Goal: Task Accomplishment & Management: Manage account settings

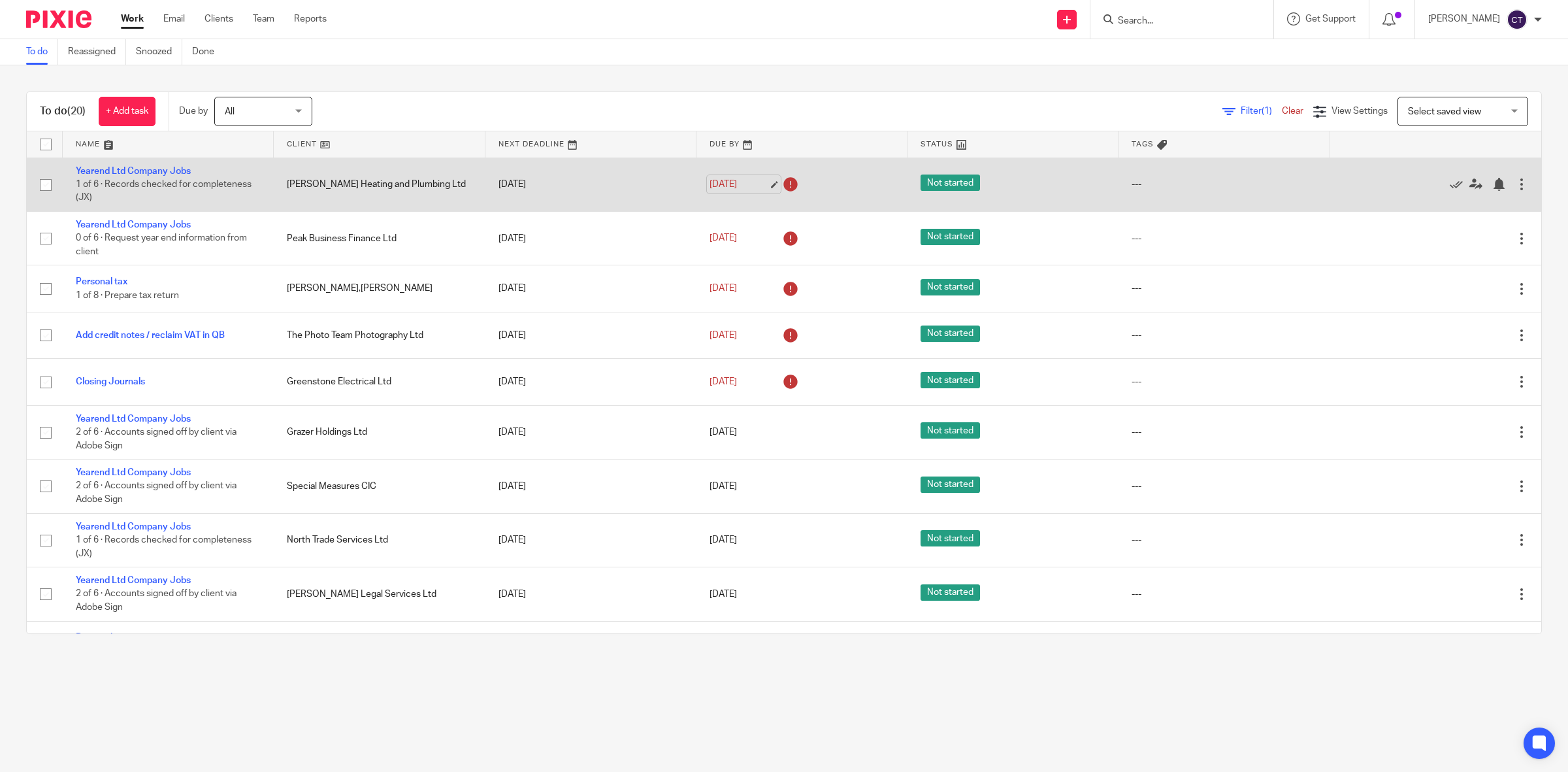
click at [735, 187] on link "10 Oct 2025" at bounding box center [739, 184] width 59 height 13
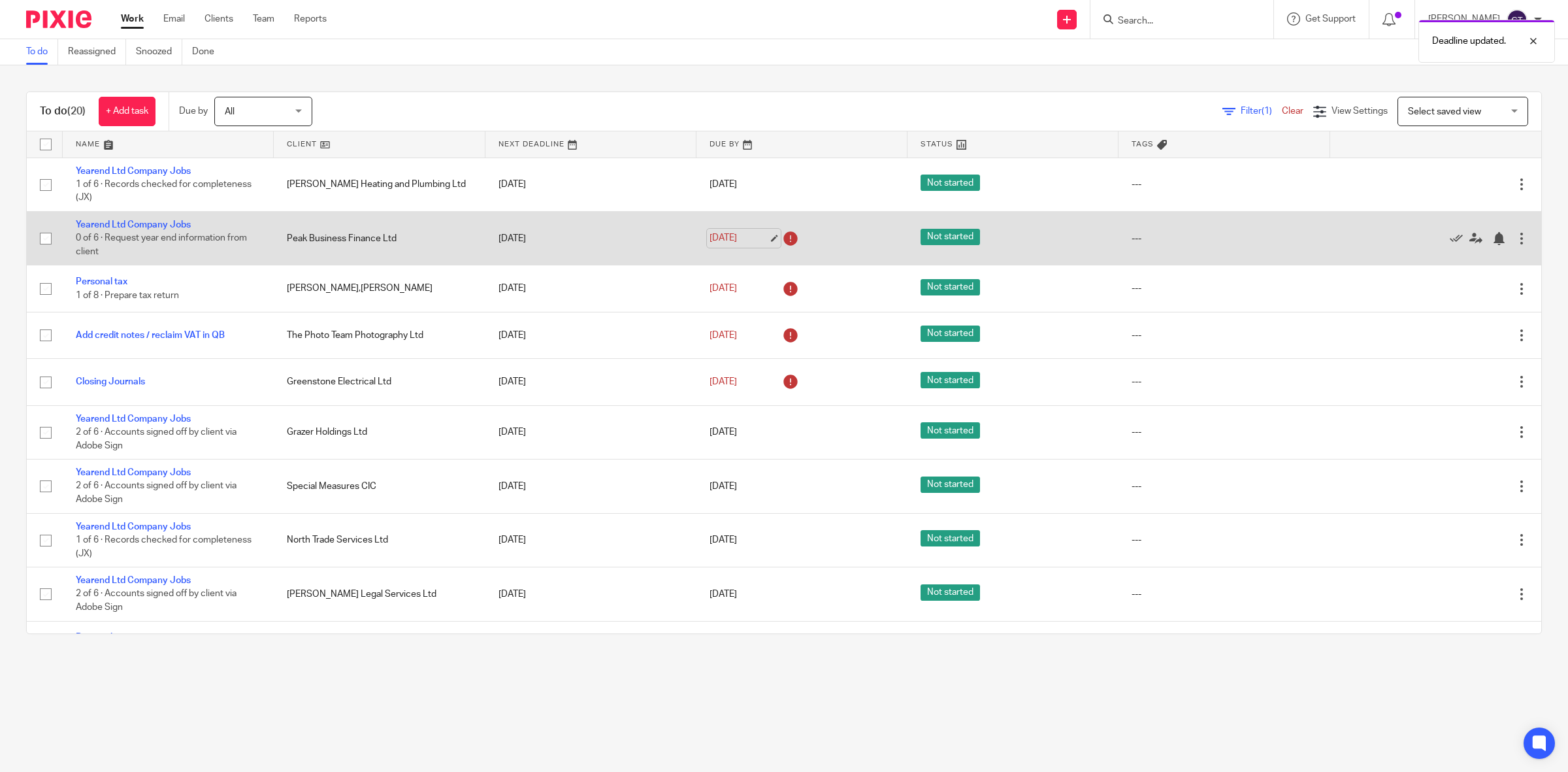
click at [750, 236] on link "10 Oct 2025" at bounding box center [739, 238] width 59 height 13
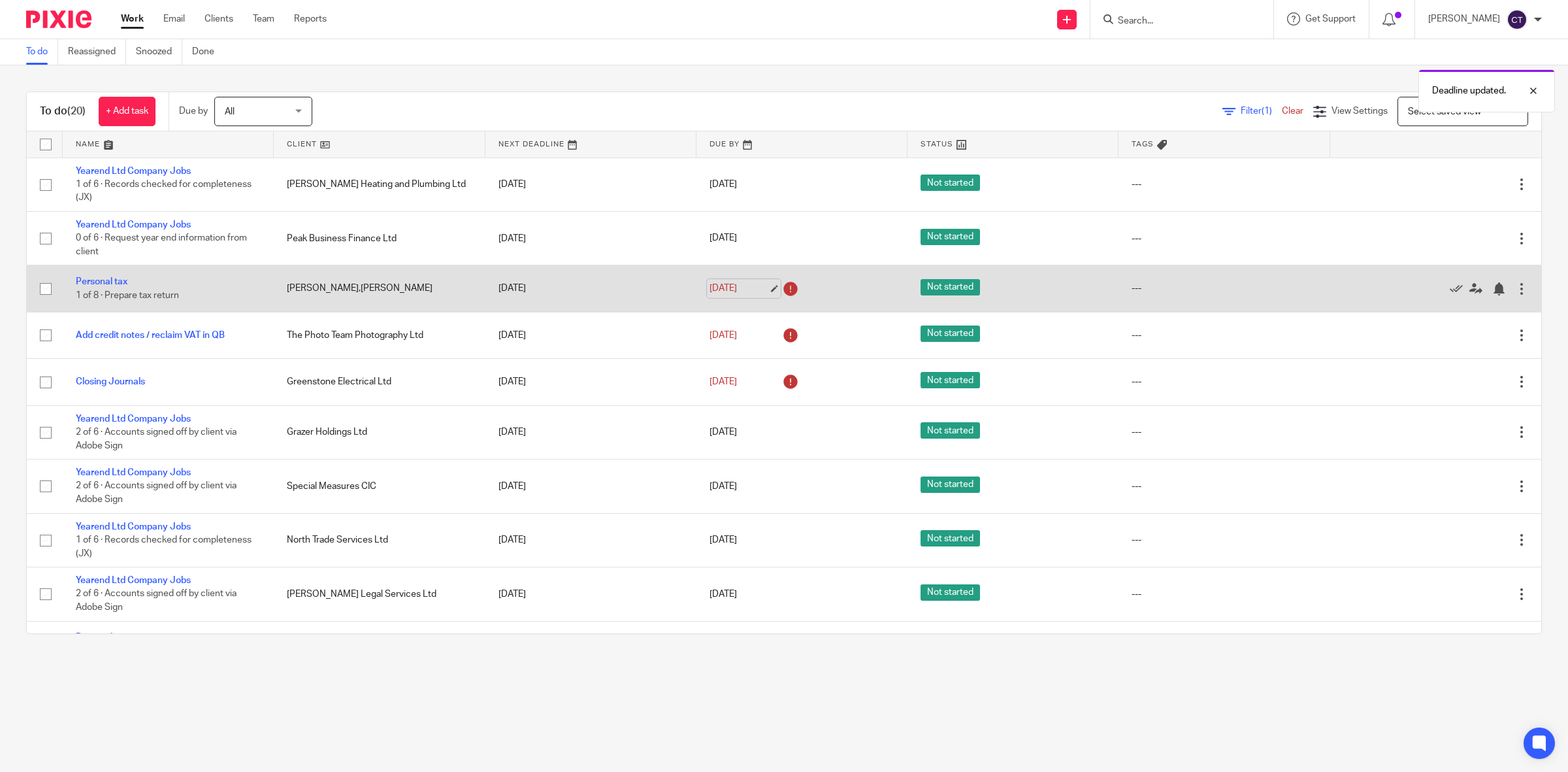
click at [734, 289] on link "10 Oct 2025" at bounding box center [739, 288] width 59 height 13
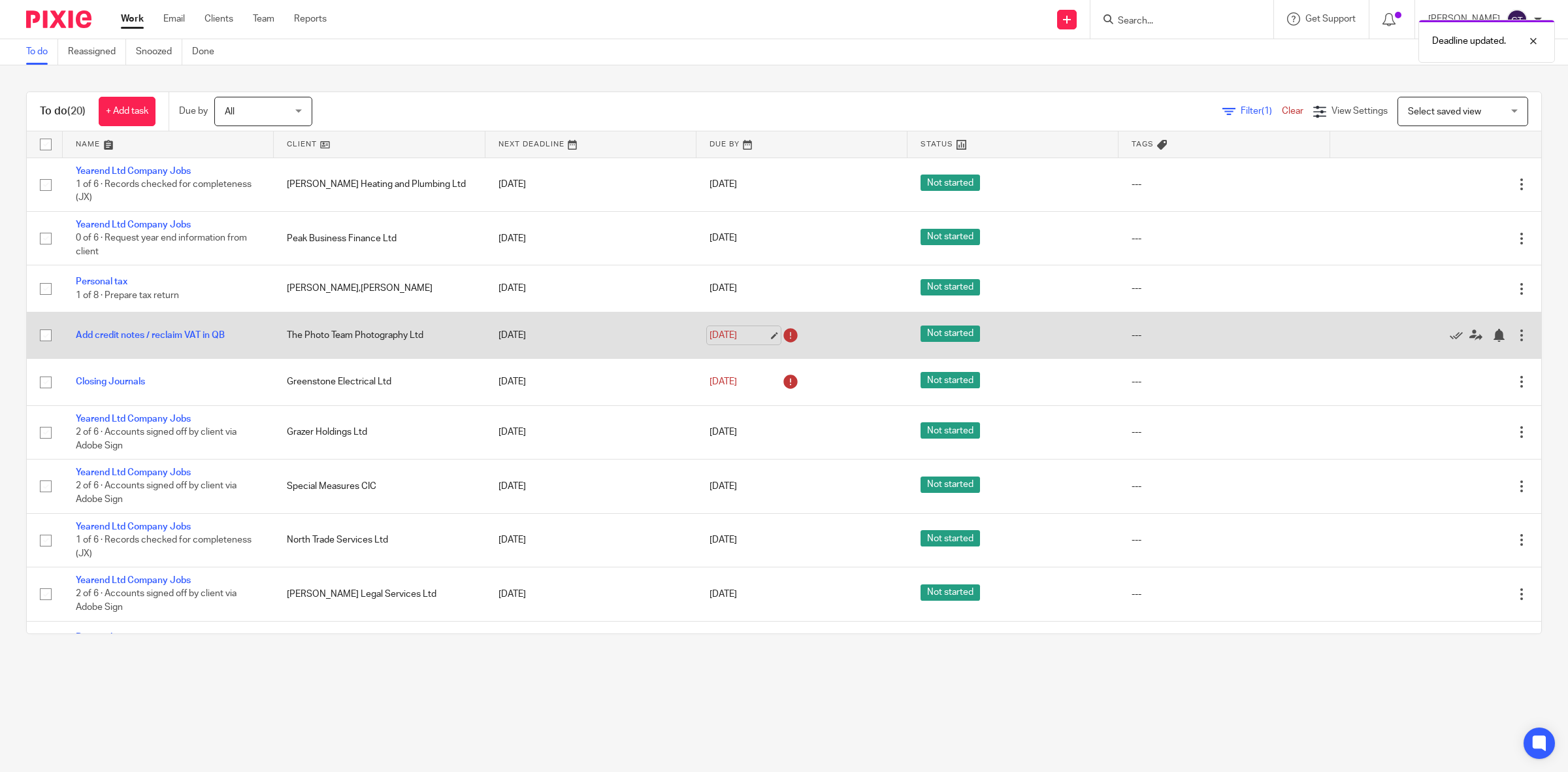
click at [728, 331] on link "10 Oct 2025" at bounding box center [739, 336] width 59 height 13
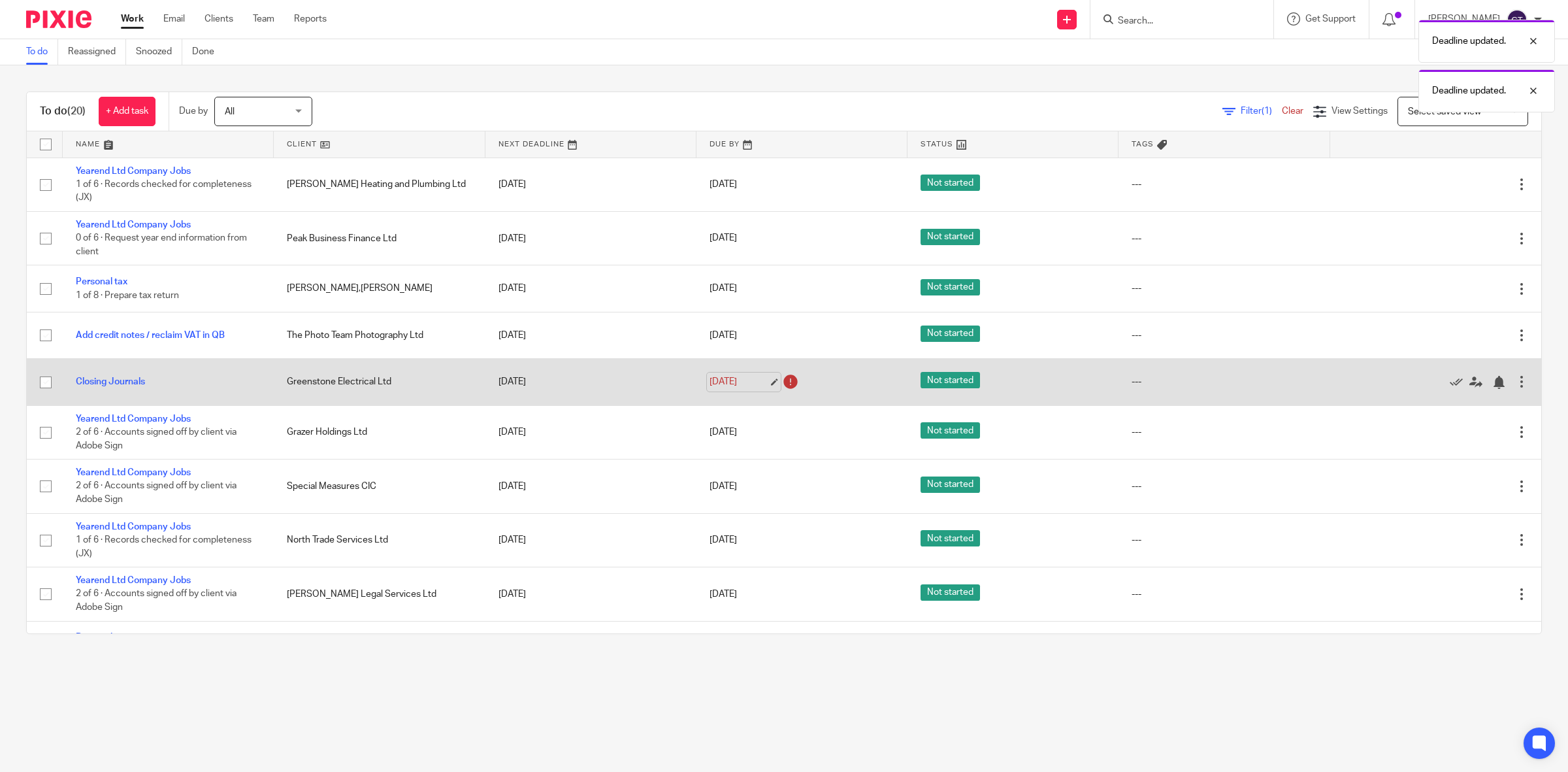
click at [722, 386] on link "10 Oct 2025" at bounding box center [739, 382] width 59 height 13
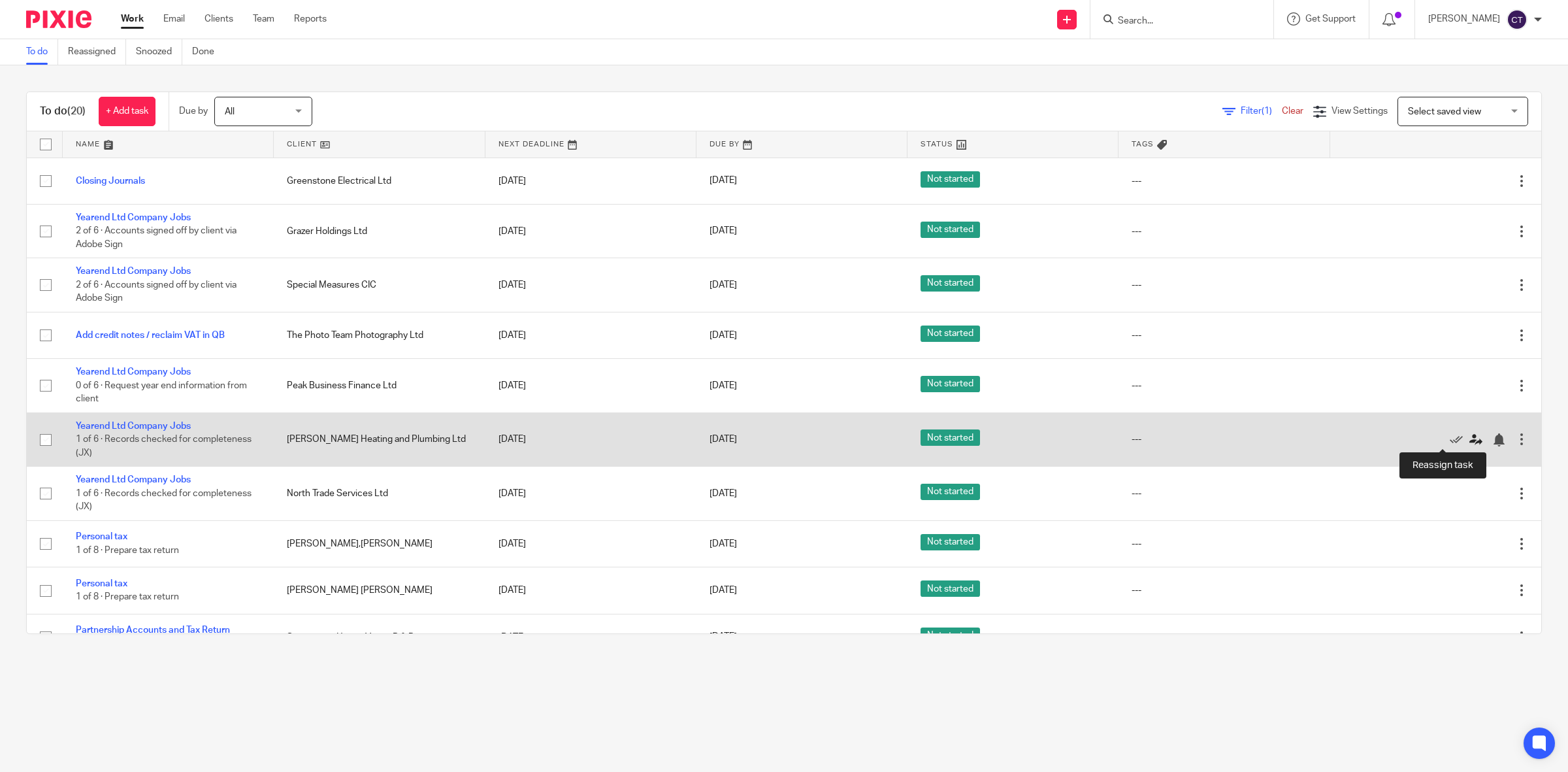
click at [1469, 436] on icon at bounding box center [1476, 440] width 13 height 13
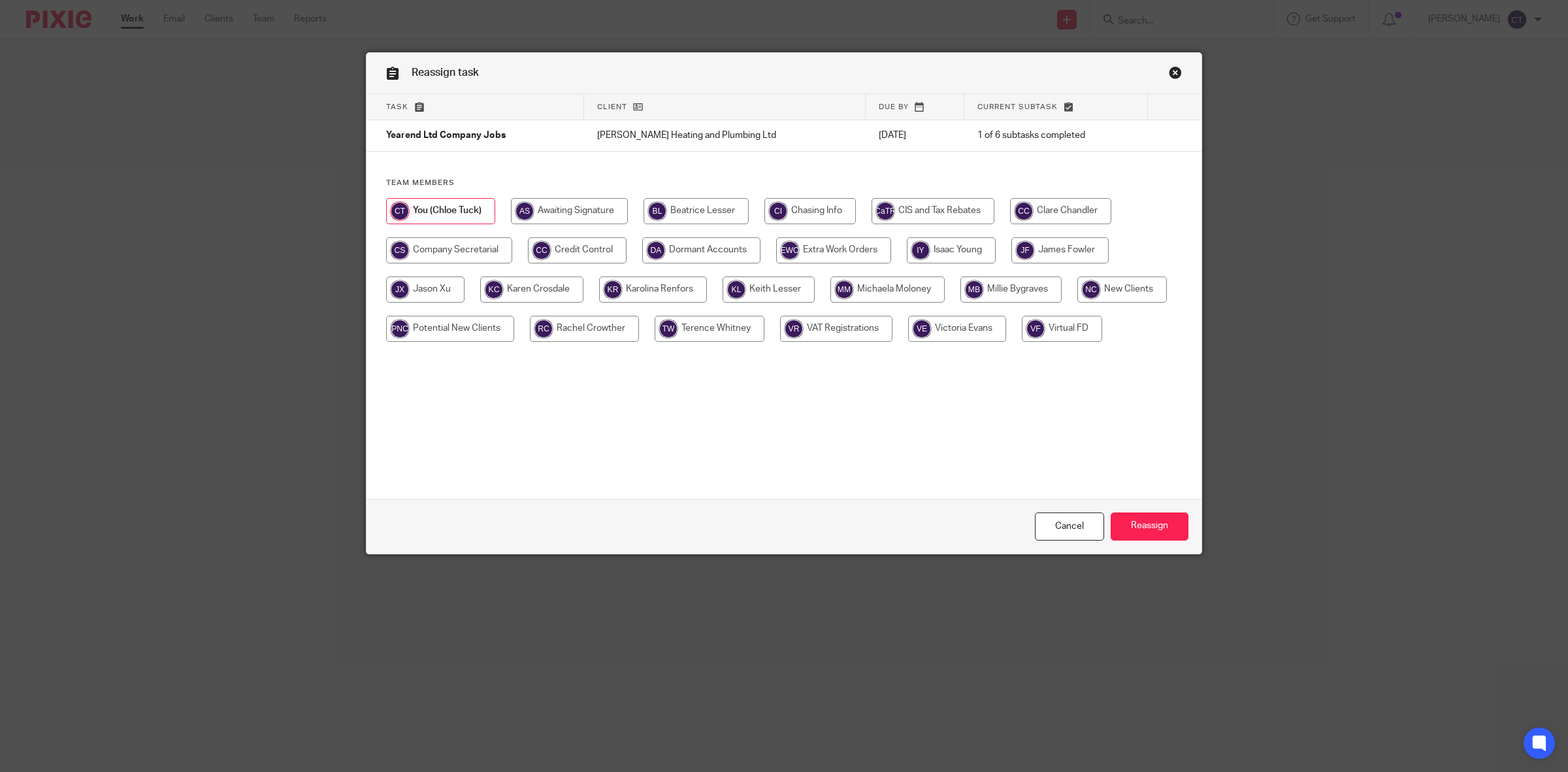
click at [1040, 258] on input "radio" at bounding box center [1060, 250] width 98 height 26
radio input "true"
click at [1150, 526] on input "Reassign" at bounding box center [1149, 526] width 77 height 28
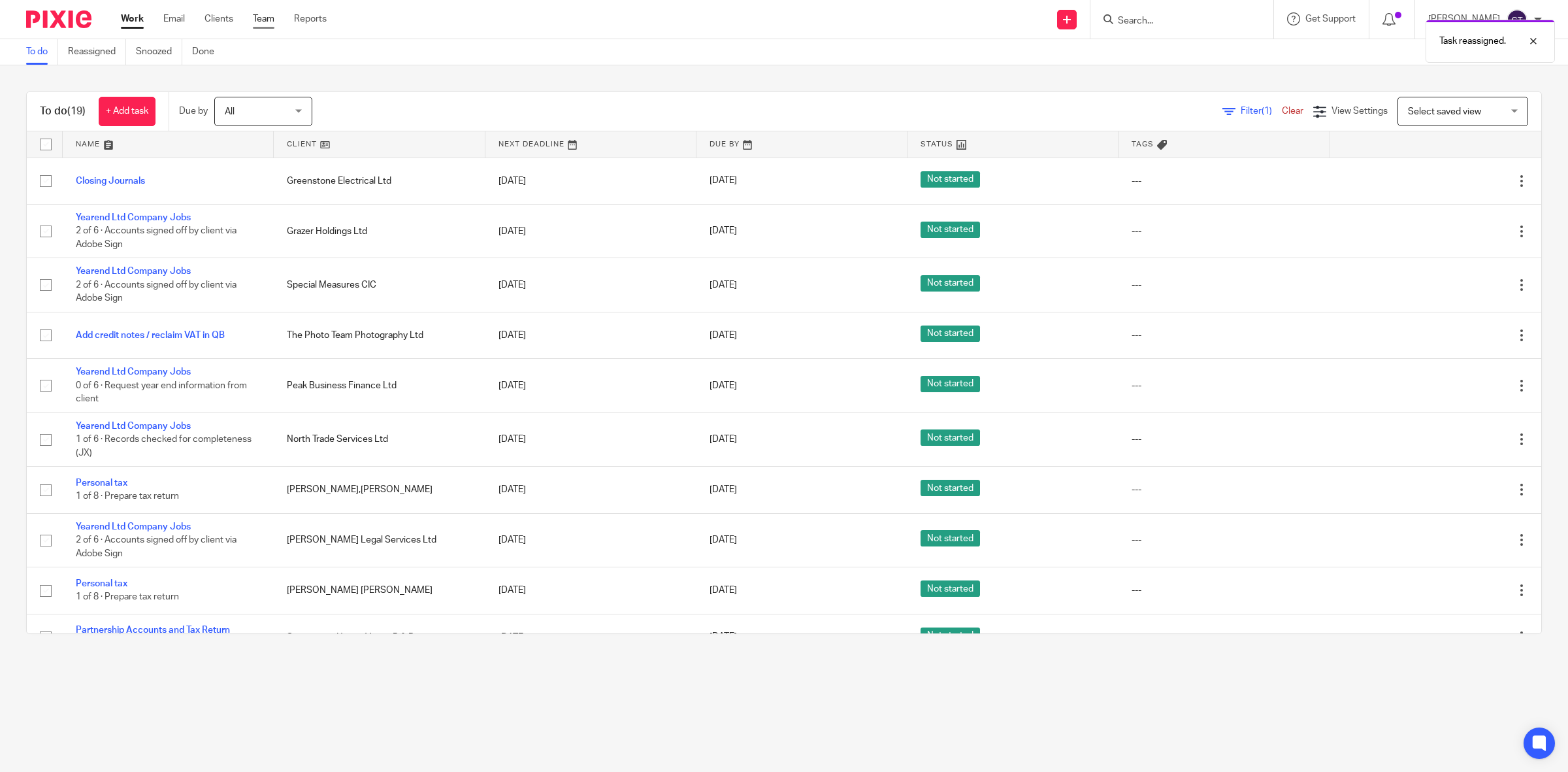
click at [266, 16] on link "Team" at bounding box center [264, 19] width 22 height 13
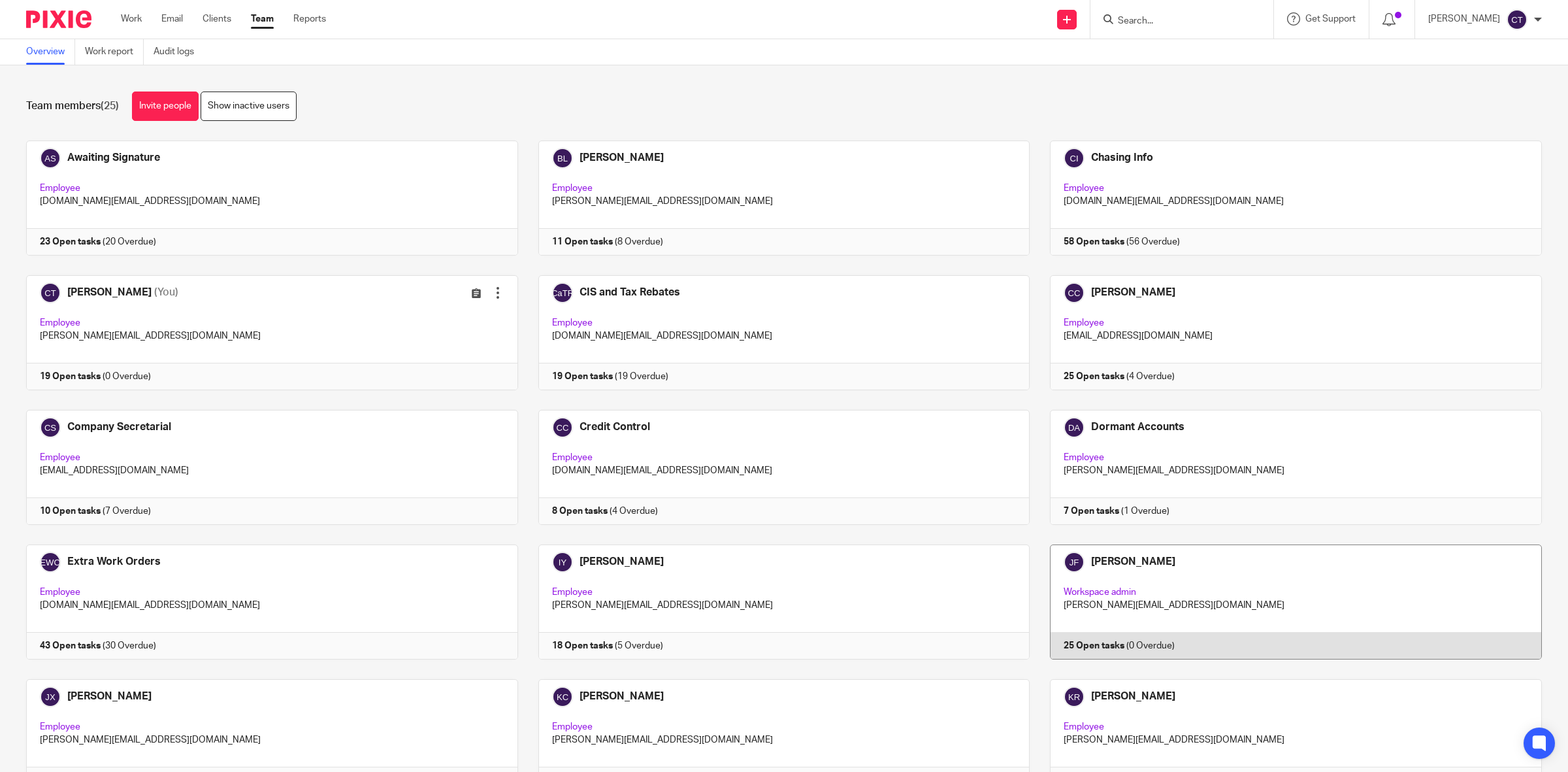
click at [1159, 605] on link at bounding box center [1286, 601] width 512 height 115
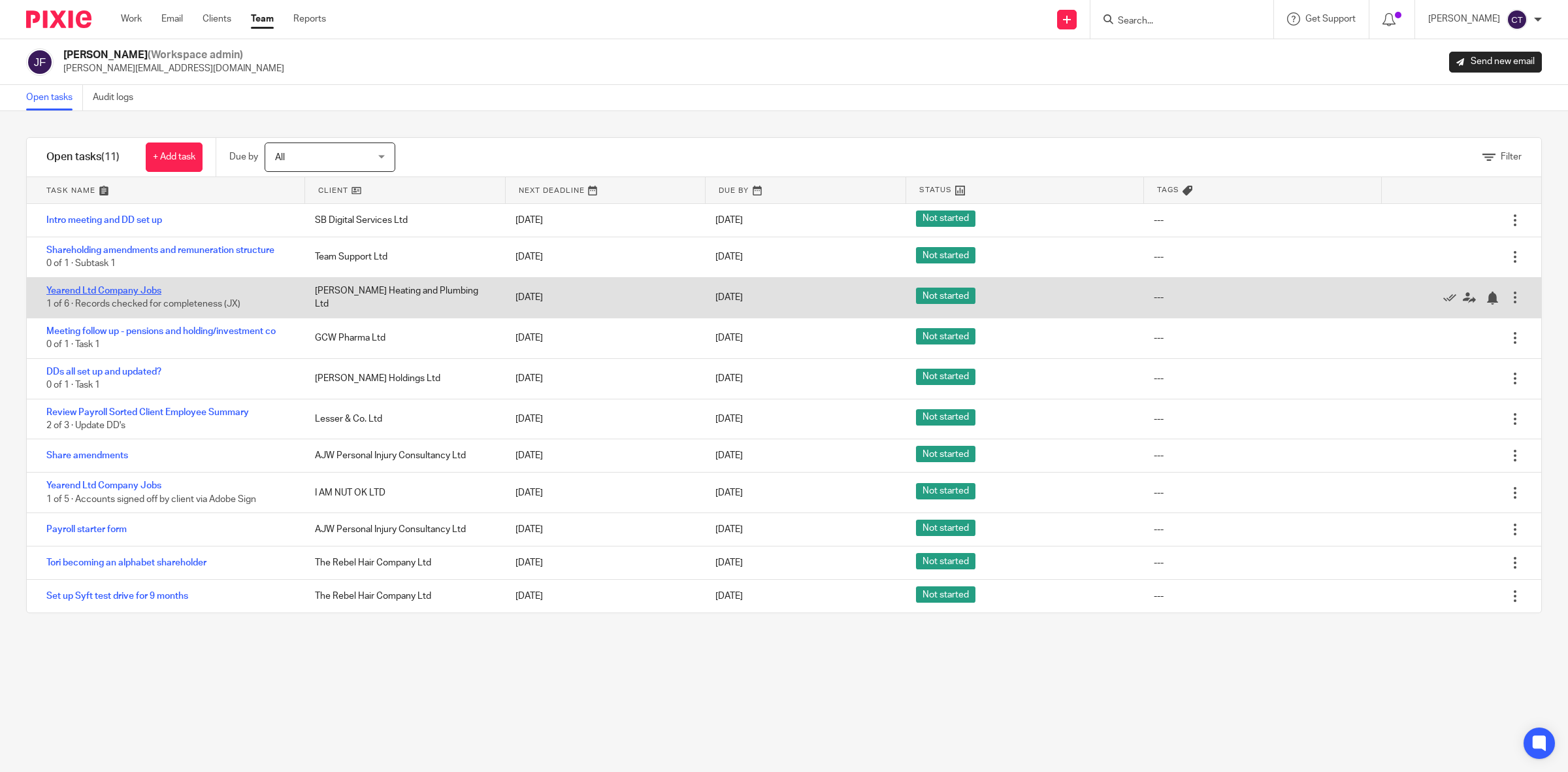
click at [103, 286] on link "Yearend Ltd Company Jobs" at bounding box center [103, 290] width 115 height 9
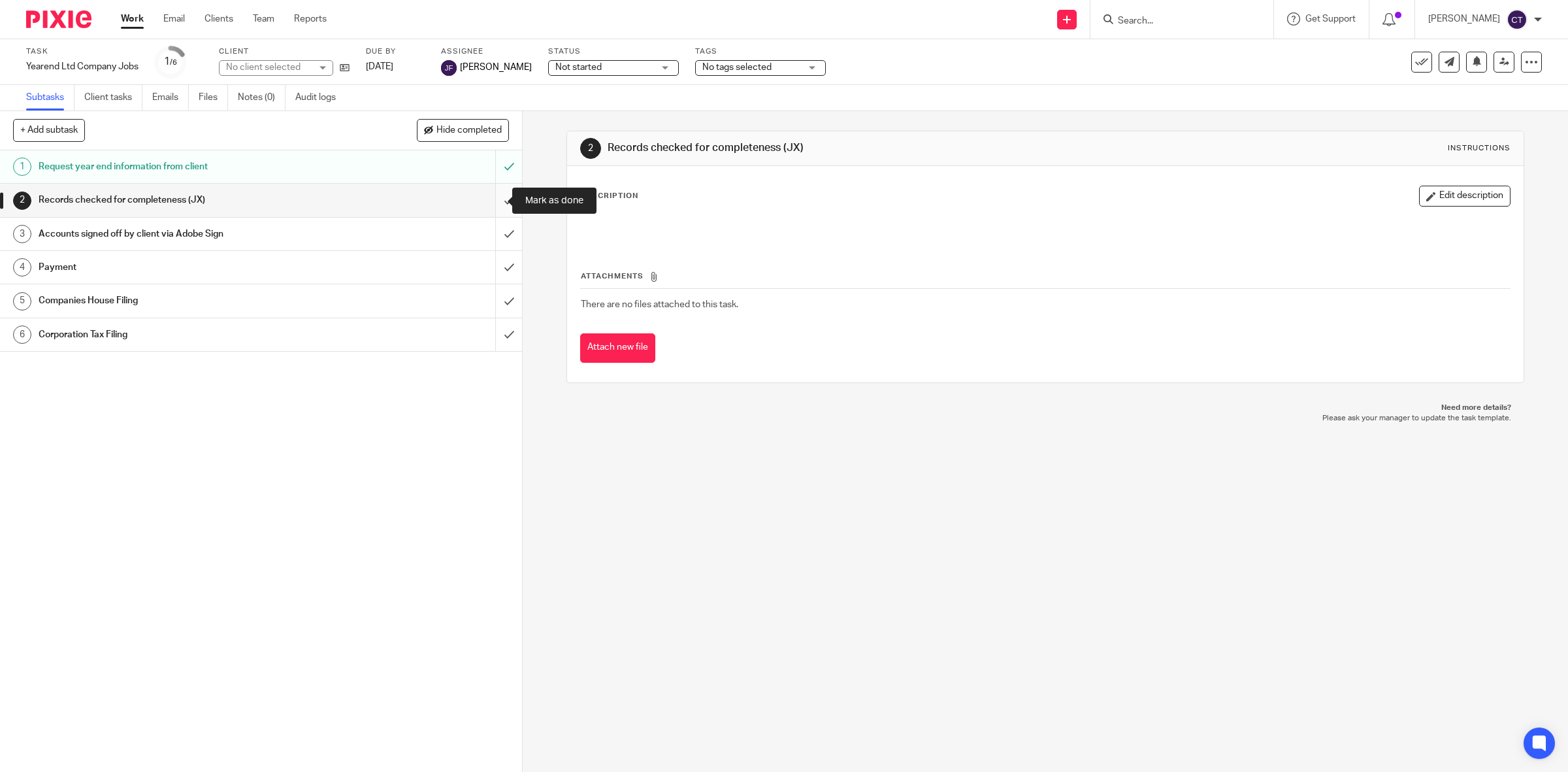
click at [497, 198] on input "submit" at bounding box center [261, 199] width 522 height 33
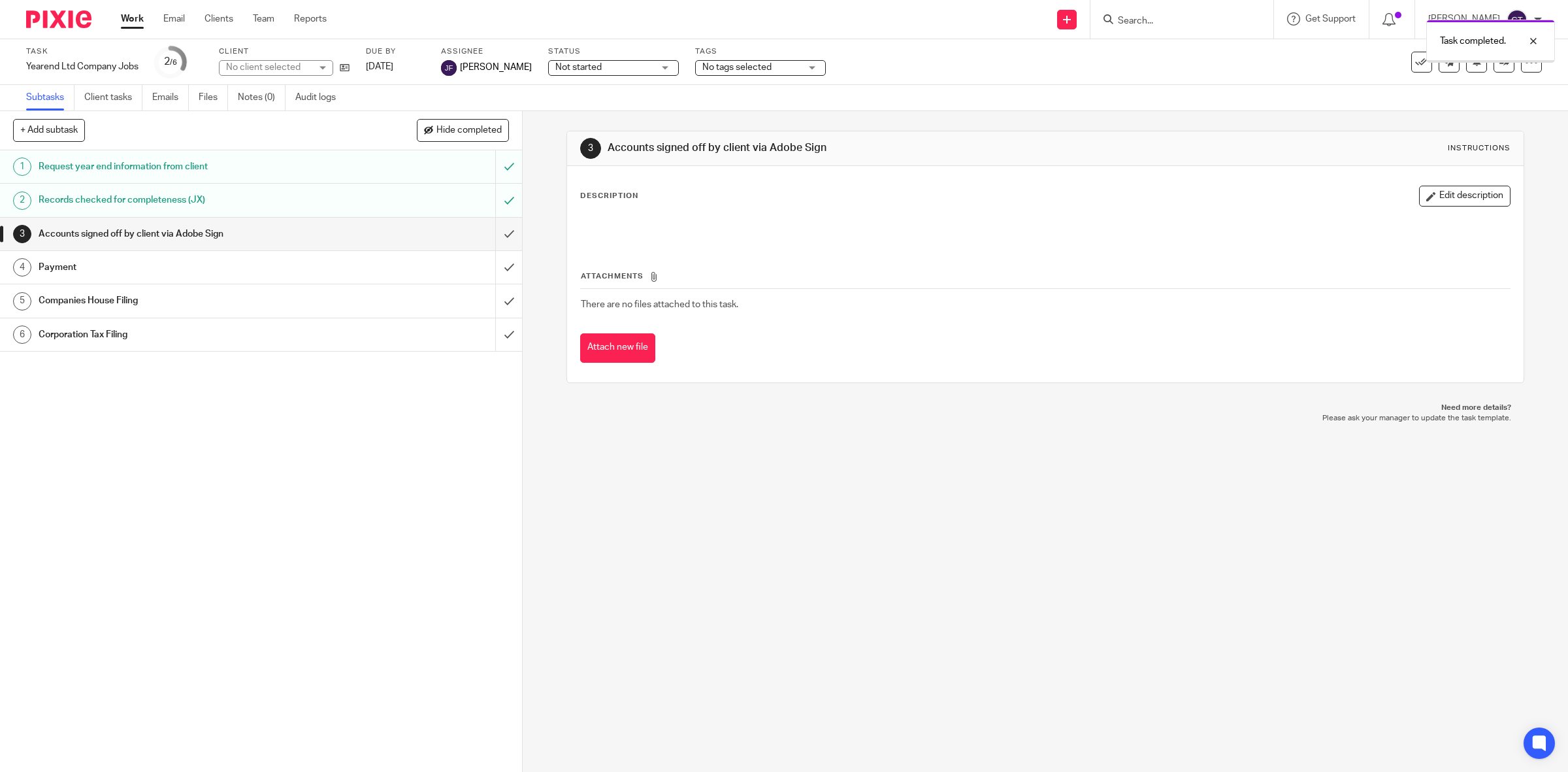
click at [140, 15] on link "Work" at bounding box center [132, 19] width 23 height 13
